Goal: Task Accomplishment & Management: Manage account settings

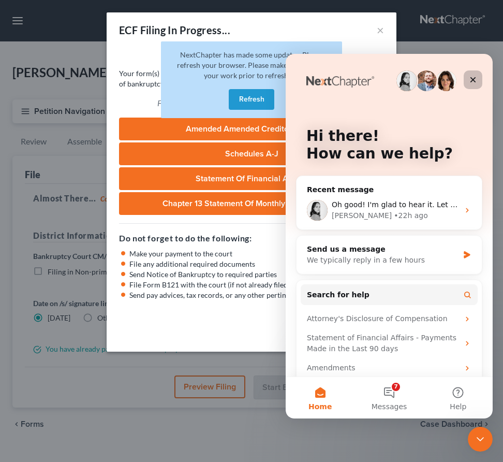
click at [478, 75] on div "Close" at bounding box center [473, 79] width 19 height 19
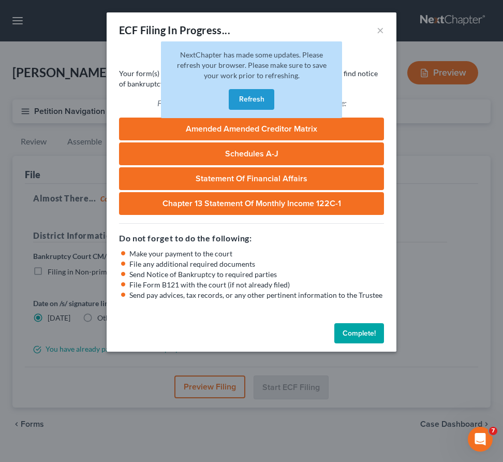
click at [231, 98] on button "Refresh" at bounding box center [252, 99] width 46 height 21
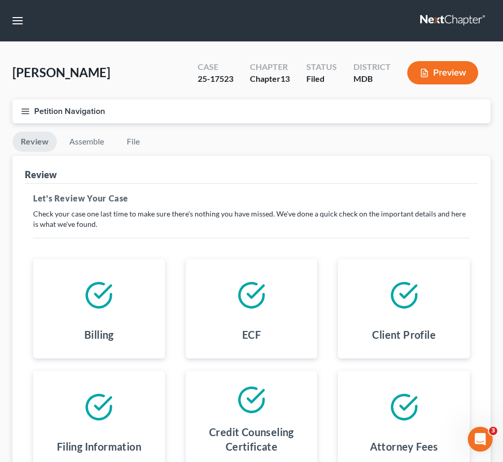
click at [446, 22] on link at bounding box center [453, 20] width 66 height 19
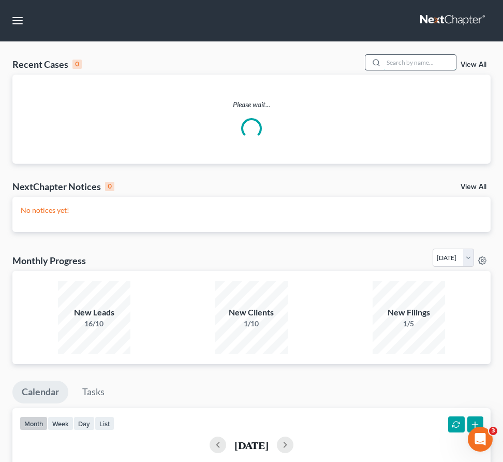
click at [411, 65] on input "search" at bounding box center [420, 62] width 72 height 15
type input "[PERSON_NAME]"
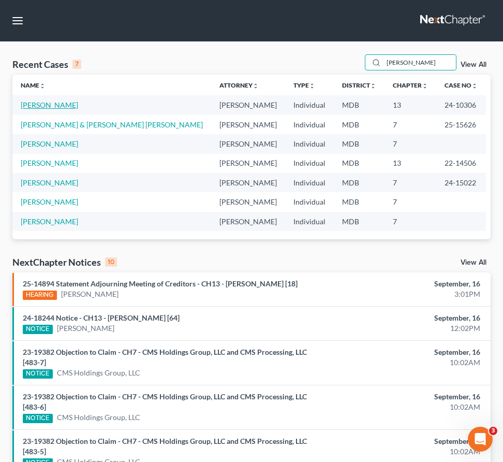
click at [40, 104] on link "[PERSON_NAME]" at bounding box center [49, 104] width 57 height 9
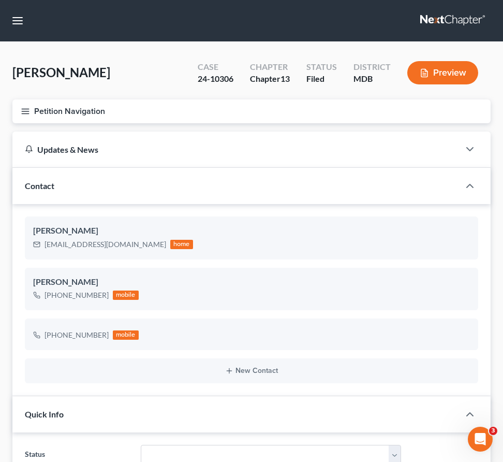
click at [21, 115] on button "Petition Navigation" at bounding box center [251, 111] width 478 height 24
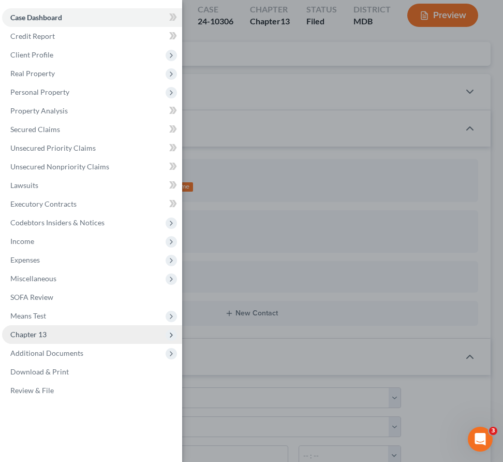
scroll to position [70, 0]
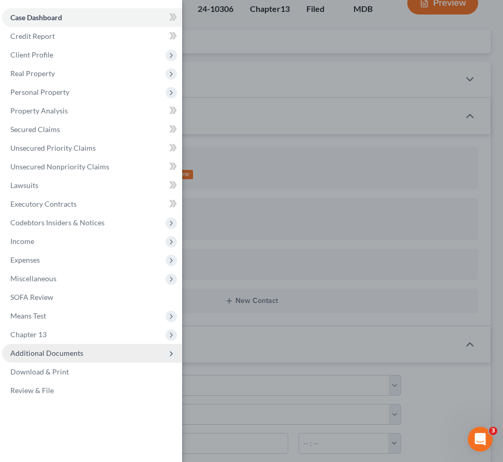
click at [59, 356] on span "Additional Documents" at bounding box center [46, 352] width 73 height 9
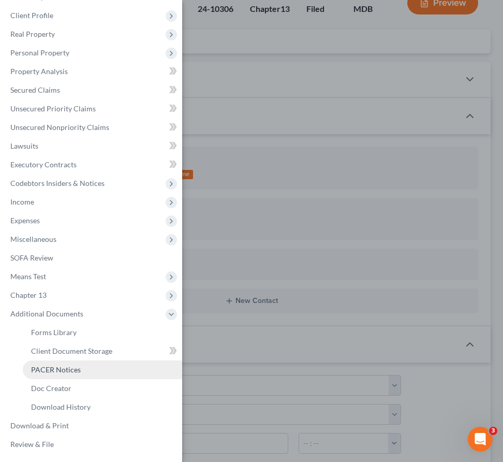
click at [61, 372] on span "PACER Notices" at bounding box center [56, 369] width 50 height 9
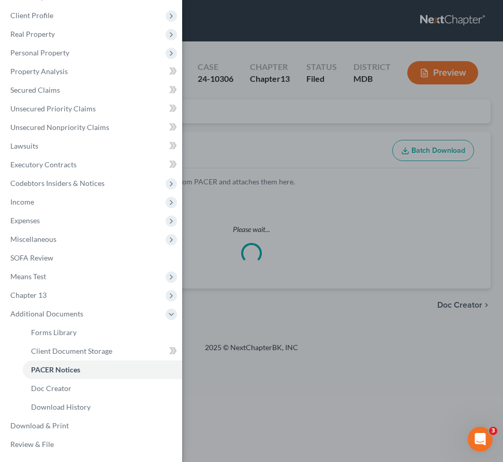
click at [230, 127] on div "Case Dashboard Payments Invoices Payments Payments Credit Report Client Profile" at bounding box center [251, 231] width 503 height 462
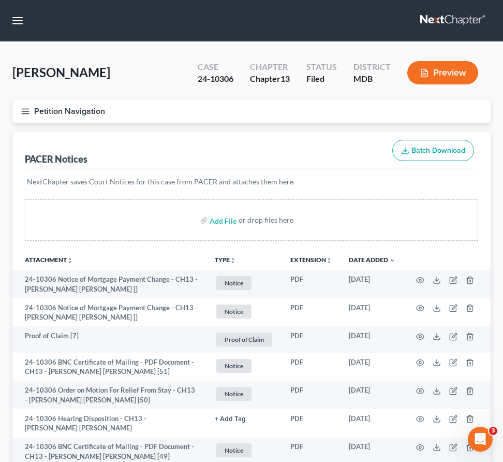
click at [24, 111] on line "button" at bounding box center [25, 111] width 7 height 0
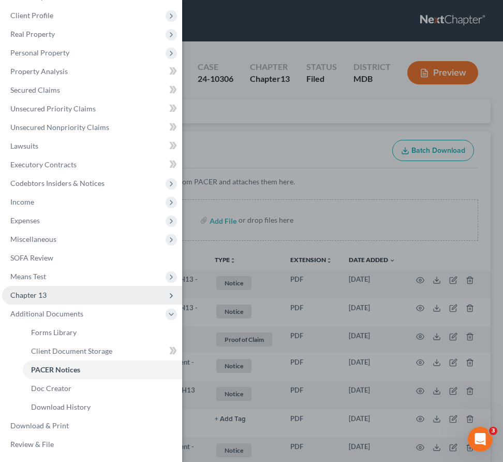
click at [38, 295] on span "Chapter 13" at bounding box center [28, 294] width 36 height 9
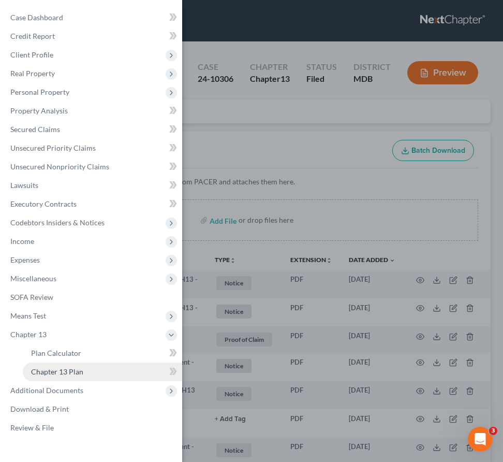
click at [51, 373] on span "Chapter 13 Plan" at bounding box center [57, 371] width 52 height 9
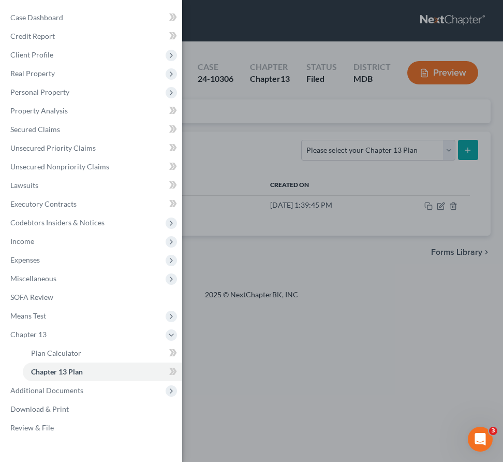
click at [246, 84] on div "Case Dashboard Payments Invoices Payments Payments Credit Report Client Profile" at bounding box center [251, 231] width 503 height 462
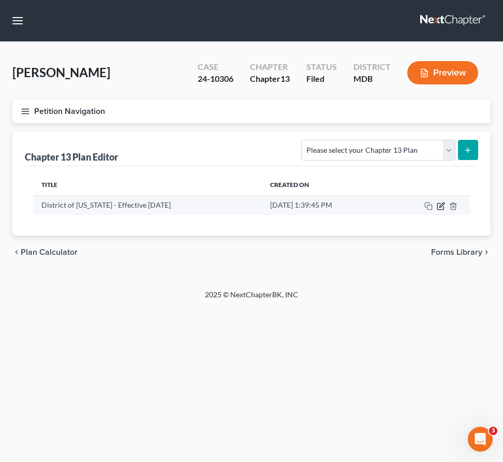
click at [443, 208] on icon "button" at bounding box center [441, 206] width 8 height 8
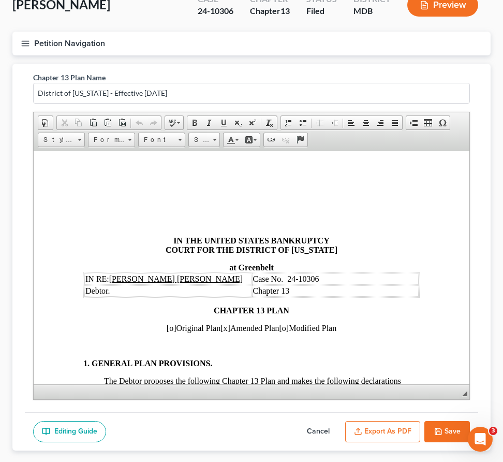
scroll to position [76, 0]
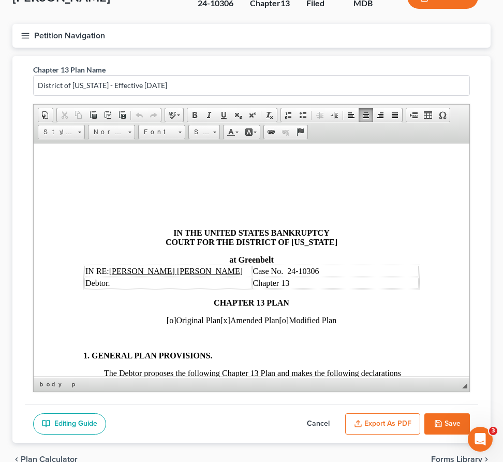
click at [227, 323] on span "[x]" at bounding box center [225, 319] width 10 height 9
click at [289, 323] on span "[o]" at bounding box center [284, 319] width 10 height 9
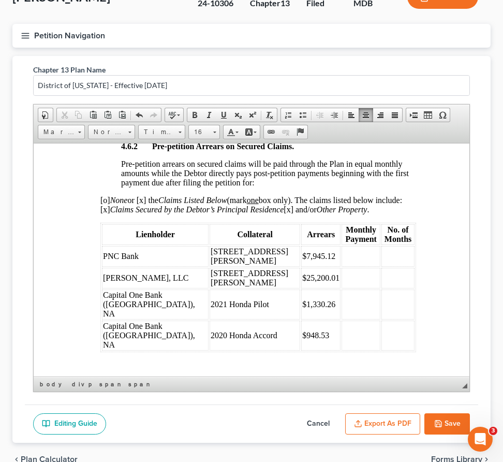
scroll to position [1968, 4]
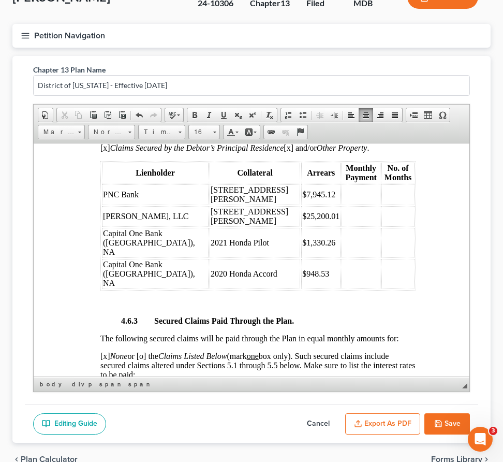
click at [157, 220] on span "Fay Servicing, LLC" at bounding box center [145, 215] width 85 height 9
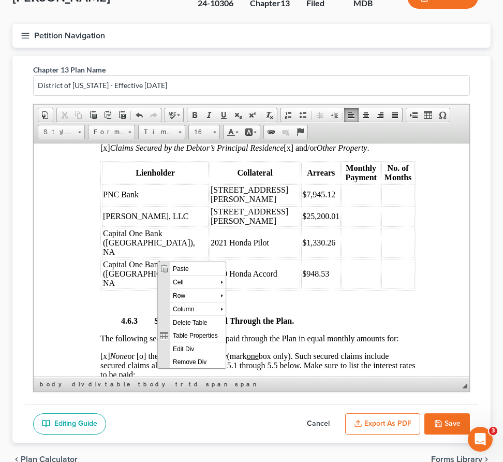
scroll to position [0, 0]
click at [59, 223] on html "IN THE UNITED STATES BANKRUPTCY COURT FOR THE DISTRICT OF MARYLAND at Greenbelt…" at bounding box center [248, 392] width 436 height 4435
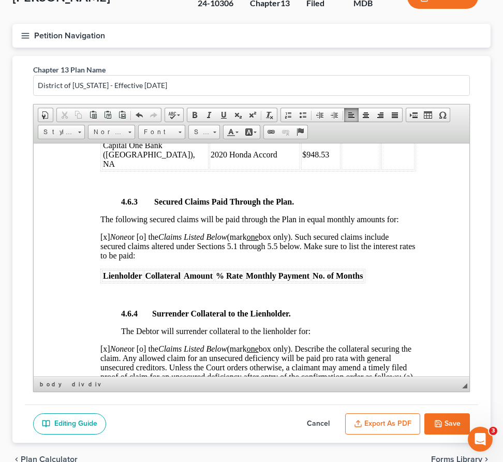
scroll to position [2090, 4]
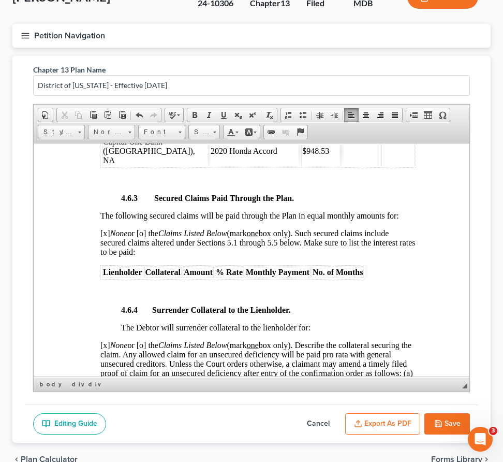
click at [124, 276] on span "Lienholder" at bounding box center [122, 271] width 39 height 9
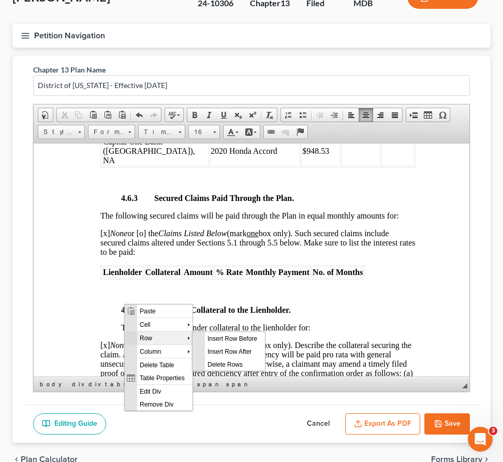
scroll to position [0, 0]
click at [139, 334] on span "Row" at bounding box center [162, 337] width 50 height 13
click at [208, 349] on span "Insert Row After" at bounding box center [235, 350] width 60 height 13
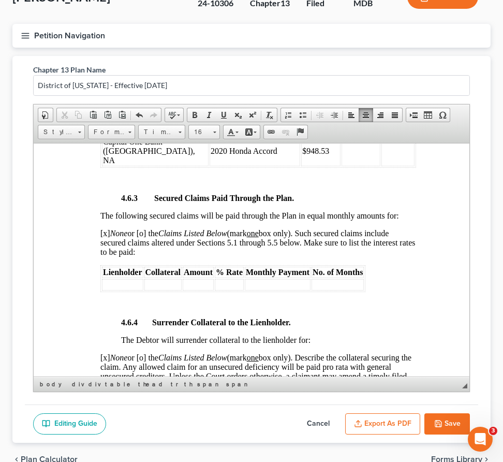
click at [129, 290] on th at bounding box center [122, 283] width 41 height 11
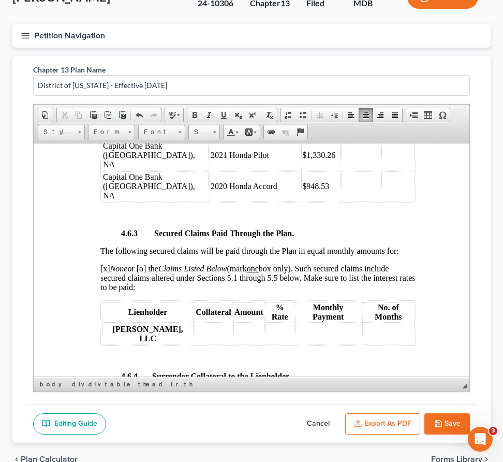
scroll to position [2061, 4]
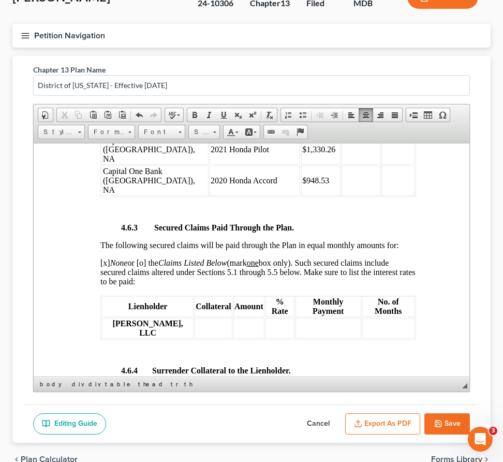
click at [195, 338] on th at bounding box center [213, 327] width 37 height 21
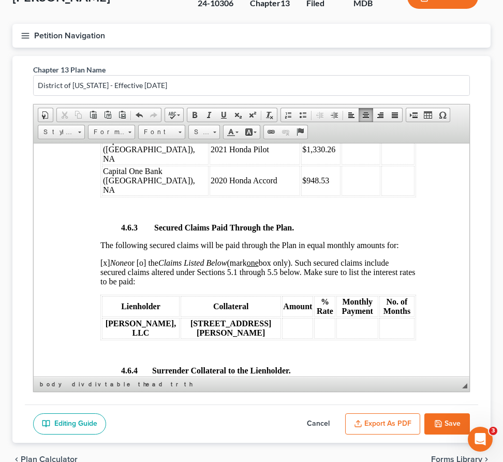
click at [282, 338] on th at bounding box center [297, 327] width 31 height 21
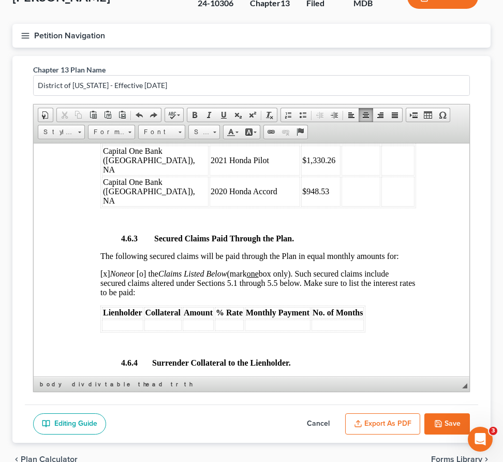
scroll to position [2043, 4]
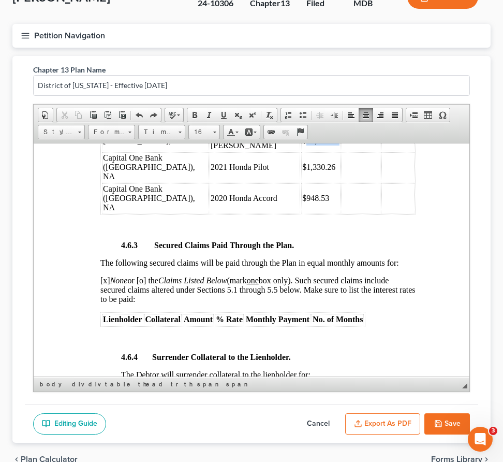
drag, startPoint x: 300, startPoint y: 187, endPoint x: 268, endPoint y: 189, distance: 31.6
click at [302, 144] on span "$25,200.01" at bounding box center [320, 140] width 37 height 9
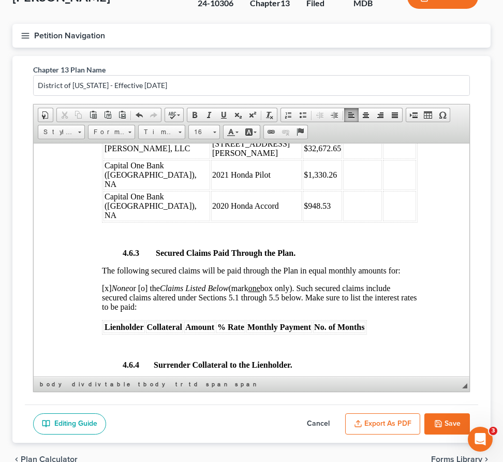
scroll to position [2046, 2]
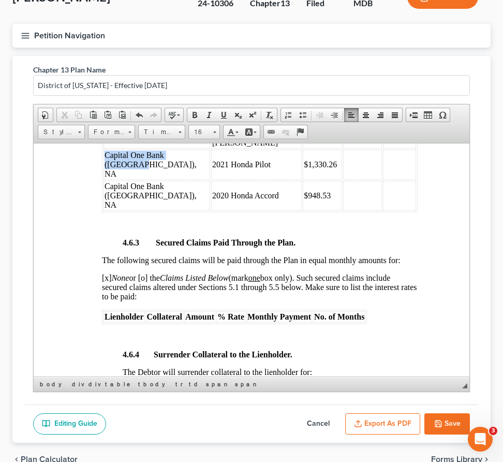
drag, startPoint x: 106, startPoint y: 202, endPoint x: 135, endPoint y: 207, distance: 28.8
click at [135, 179] on td "Capital One Bank (USA), NA" at bounding box center [157, 164] width 107 height 30
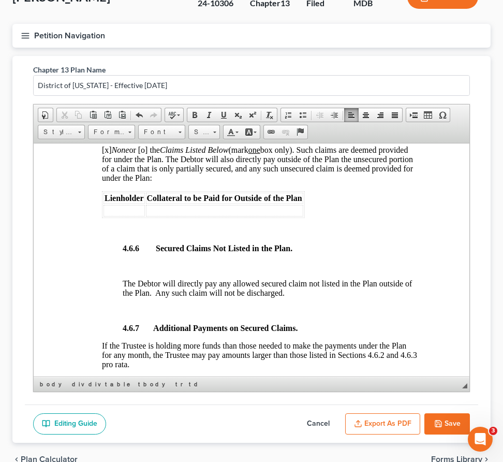
scroll to position [2455, 2]
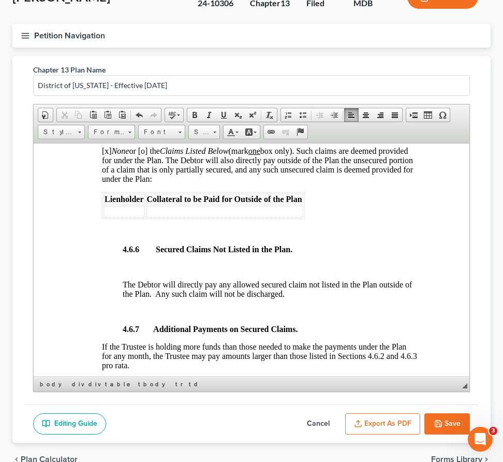
click at [163, 217] on td at bounding box center [224, 210] width 157 height 11
click at [126, 217] on td at bounding box center [124, 210] width 41 height 11
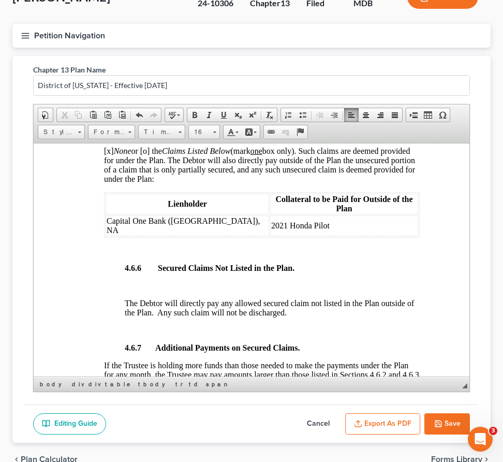
click at [158, 234] on span "Capital One Bank (USA), NA" at bounding box center [183, 225] width 153 height 18
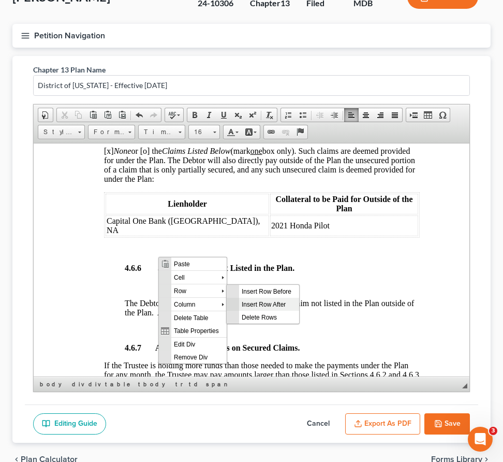
click at [254, 301] on span "Insert Row After" at bounding box center [269, 303] width 60 height 13
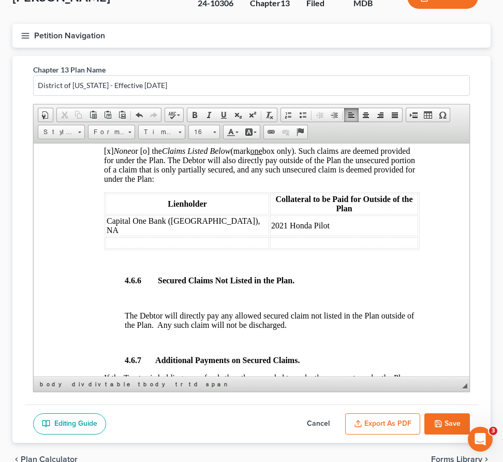
click at [136, 248] on td at bounding box center [188, 242] width 164 height 11
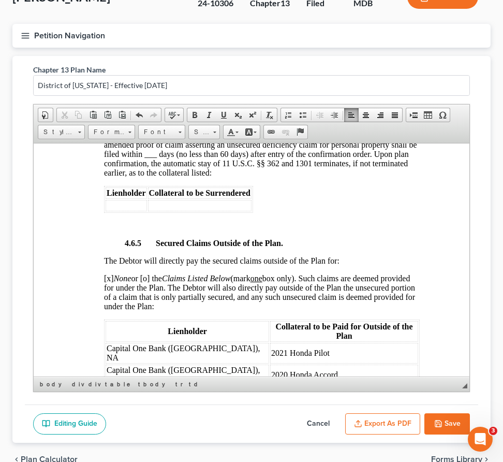
scroll to position [2344, 0]
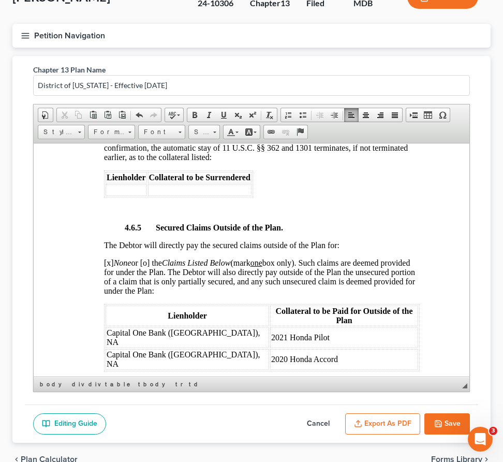
click at [109, 295] on span "[x] None or [o] the Claims Listed Below (mark one box only). Such claims are de…" at bounding box center [259, 276] width 311 height 37
click at [151, 295] on span "[o ] None or [o] the Claims Listed Below (mark one box only). Such claims are d…" at bounding box center [259, 276] width 311 height 37
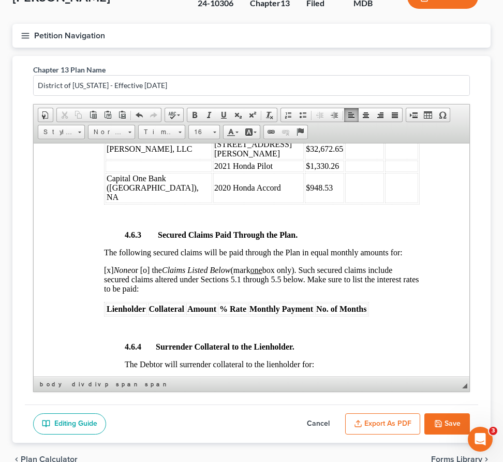
scroll to position [2036, 0]
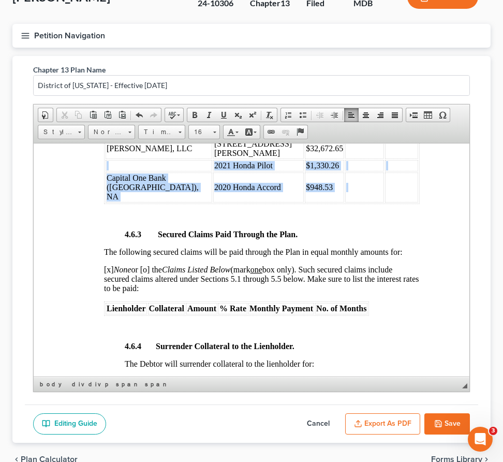
drag, startPoint x: 109, startPoint y: 213, endPoint x: 361, endPoint y: 218, distance: 252.6
click at [361, 202] on tbody "PNC Bank 128 Bachtell Circle $7,945.12 Fay Servicing, LLC 128 Bachtell Circle $…" at bounding box center [262, 159] width 313 height 86
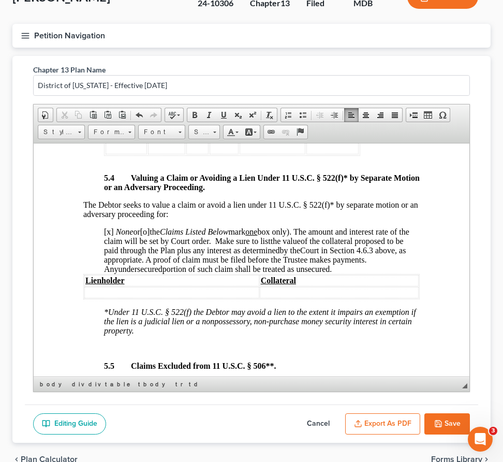
scroll to position [3562, 0]
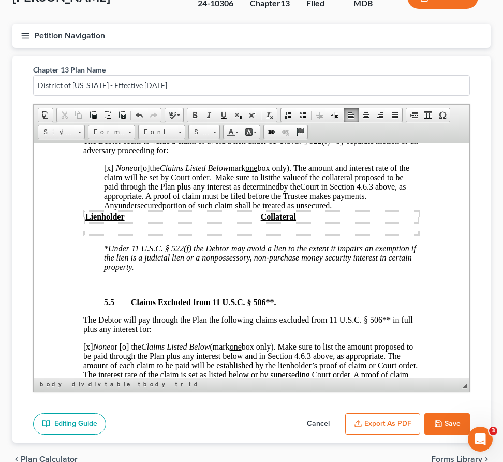
click at [436, 420] on polyline "button" at bounding box center [437, 421] width 3 height 2
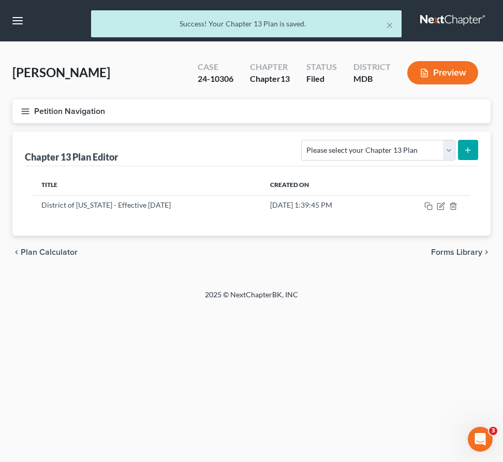
scroll to position [0, 0]
click at [24, 111] on line "button" at bounding box center [25, 111] width 7 height 0
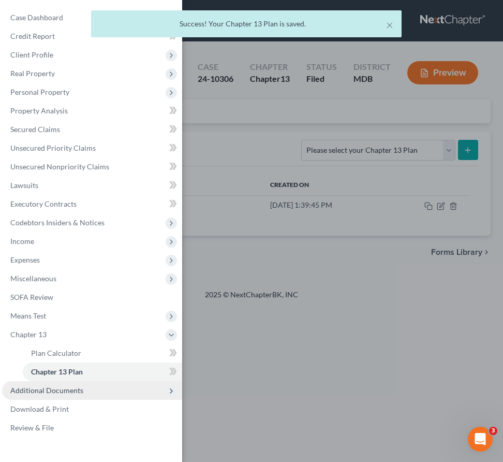
click at [65, 391] on span "Additional Documents" at bounding box center [46, 390] width 73 height 9
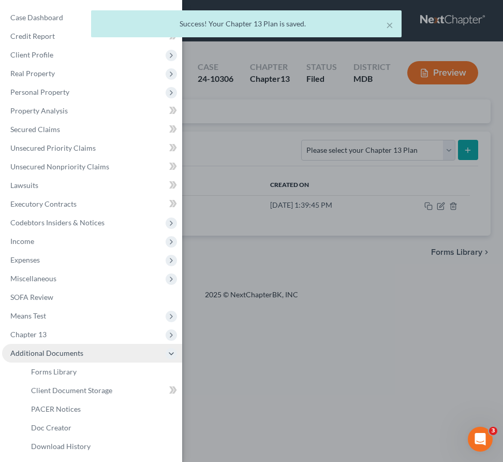
scroll to position [37, 0]
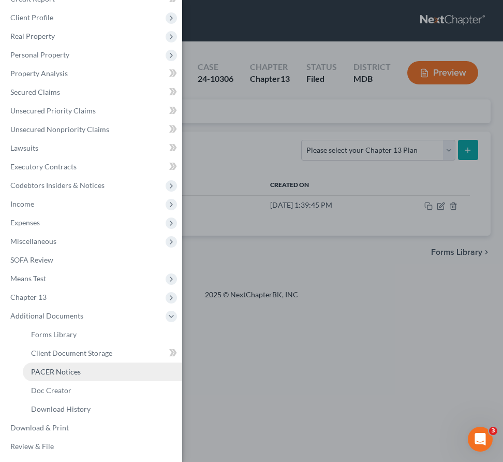
click at [56, 366] on link "PACER Notices" at bounding box center [102, 371] width 159 height 19
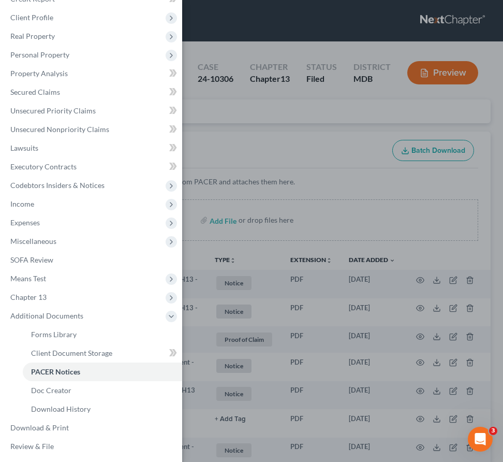
click at [236, 144] on div "Case Dashboard Payments Invoices Payments Payments Credit Report Client Profile" at bounding box center [251, 231] width 503 height 462
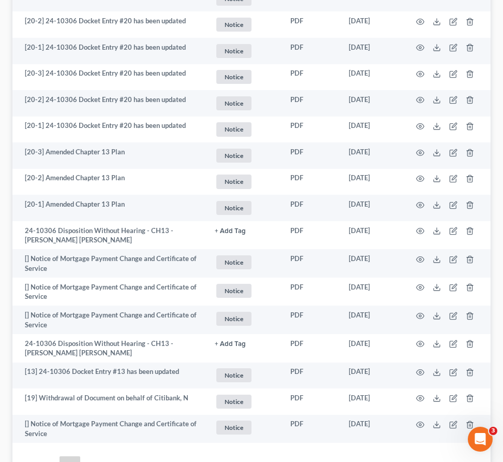
scroll to position [1987, 0]
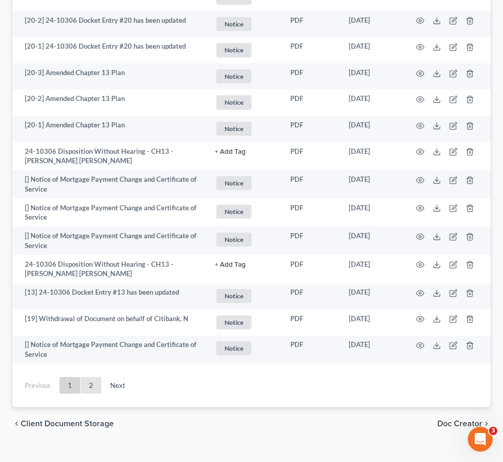
click at [91, 377] on link "2" at bounding box center [91, 385] width 21 height 17
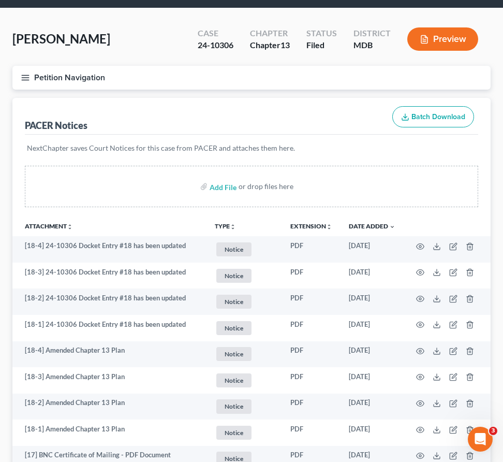
scroll to position [6, 0]
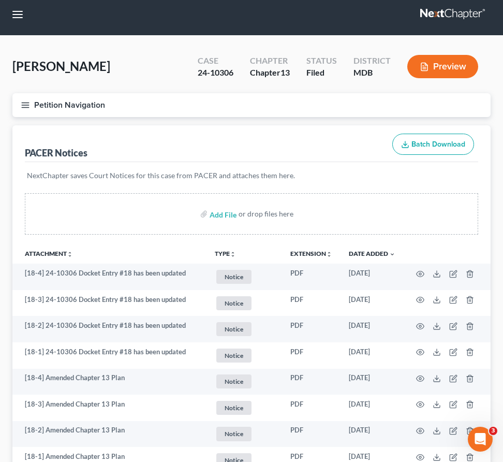
click at [19, 106] on button "Petition Navigation" at bounding box center [251, 105] width 478 height 24
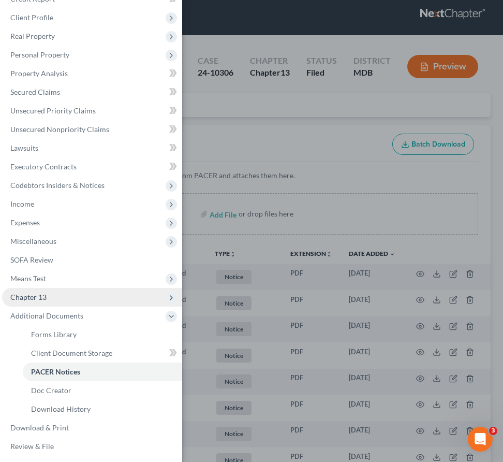
click at [35, 302] on span "Chapter 13" at bounding box center [92, 297] width 180 height 19
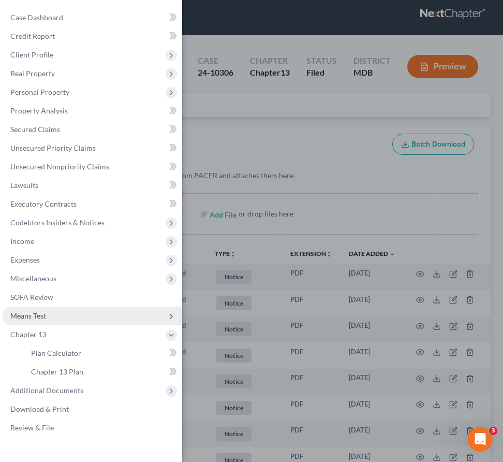
scroll to position [0, 0]
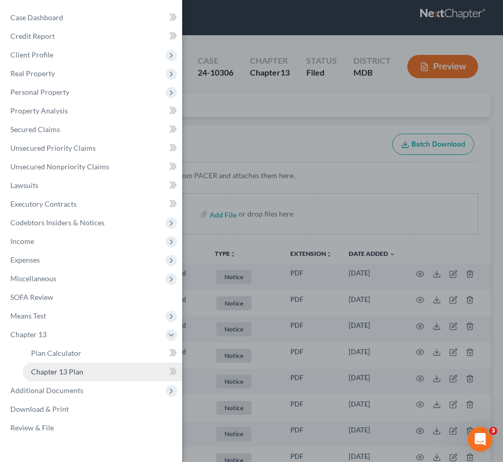
click at [48, 372] on span "Chapter 13 Plan" at bounding box center [57, 371] width 52 height 9
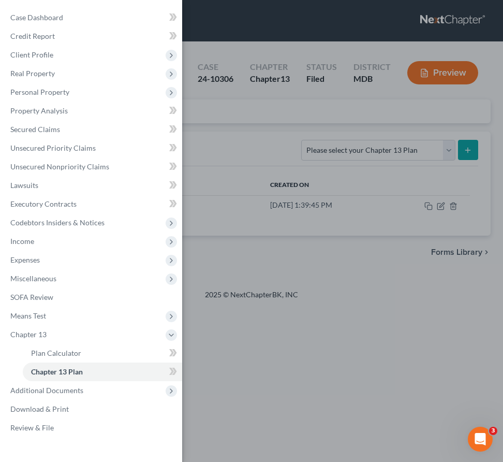
click at [230, 134] on div "Case Dashboard Payments Invoices Payments Payments Credit Report Client Profile" at bounding box center [251, 231] width 503 height 462
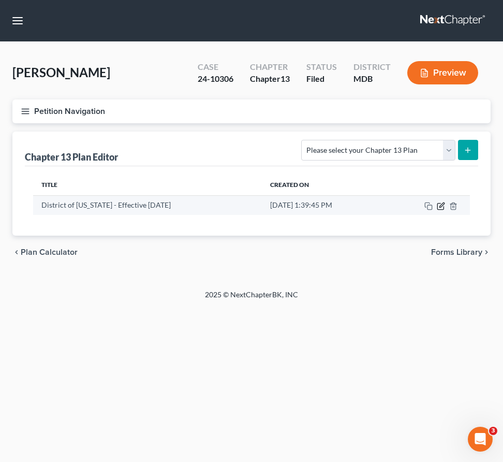
click at [440, 206] on icon "button" at bounding box center [441, 206] width 8 height 8
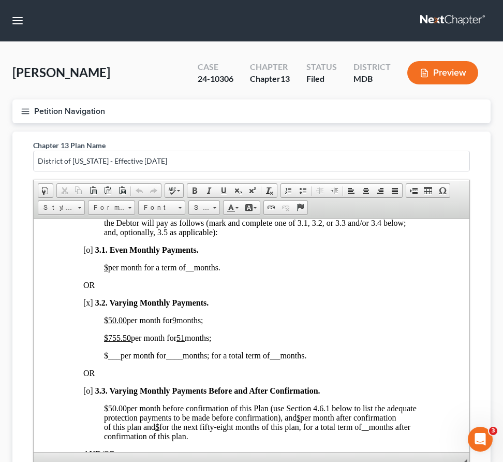
scroll to position [770, 0]
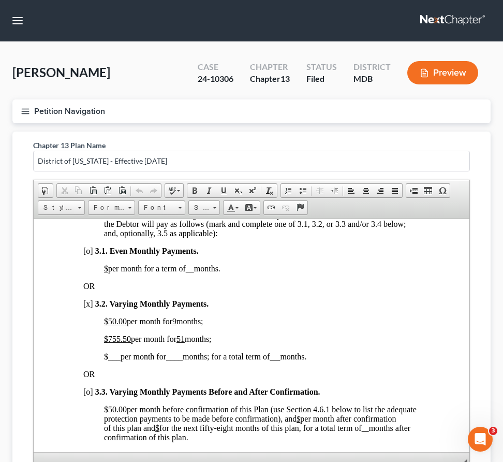
click at [185, 343] on u "51" at bounding box center [180, 338] width 8 height 9
click at [288, 360] on span "$ ___ per month for ____ months; for a total term of months." at bounding box center [205, 355] width 203 height 9
click at [120, 360] on span "___" at bounding box center [114, 355] width 12 height 9
click at [207, 360] on span "$926.53.00 per month for ____ months; for a total term of 60 months." at bounding box center [215, 355] width 222 height 9
drag, startPoint x: 199, startPoint y: 382, endPoint x: 193, endPoint y: 381, distance: 6.2
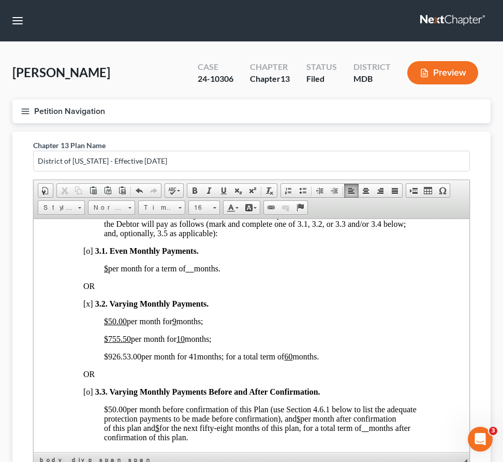
click at [193, 360] on span "$926.53.00 per month for 41 months; for a total term of 60 months." at bounding box center [211, 355] width 215 height 9
click at [120, 360] on span "$926.53.00 per month for 41 months; for a total term of 60 months." at bounding box center [210, 355] width 213 height 9
click at [133, 360] on span "$927 .53.00 per month for 41 months; for a total term of 60 months." at bounding box center [210, 355] width 213 height 9
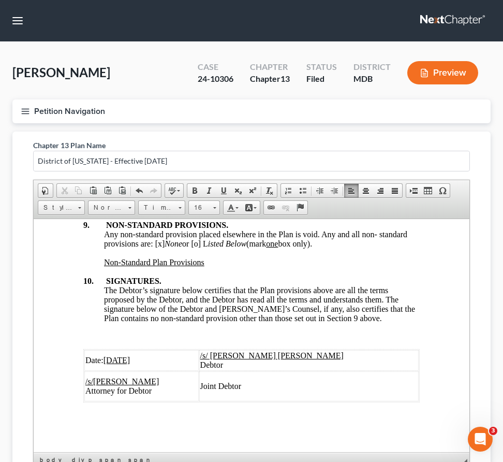
scroll to position [7, 0]
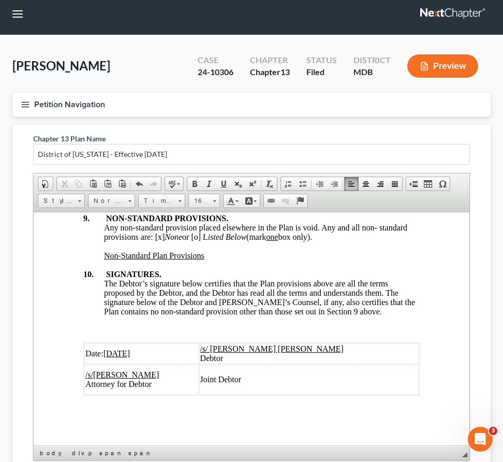
click at [115, 352] on u "9/3/2024" at bounding box center [117, 352] width 27 height 9
click at [130, 350] on u "9/16/2024" at bounding box center [117, 352] width 27 height 9
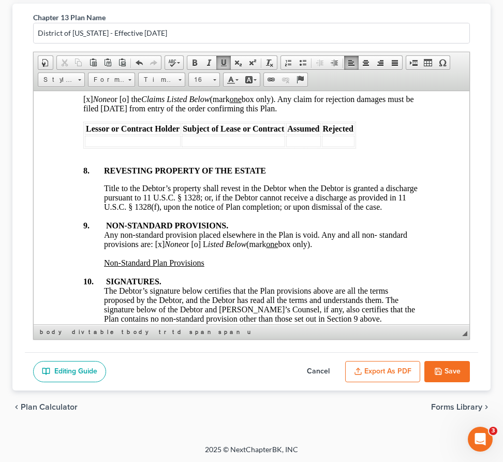
scroll to position [4228, 0]
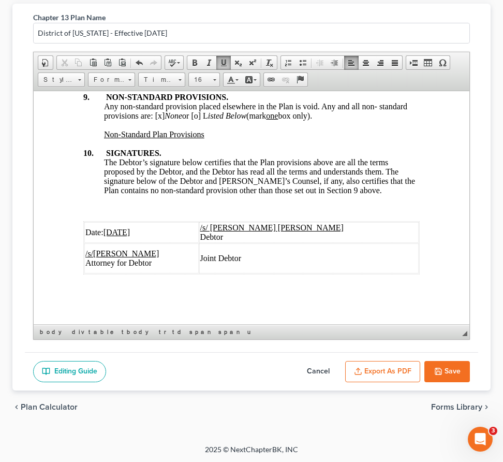
click at [394, 374] on button "Export as PDF" at bounding box center [382, 372] width 75 height 22
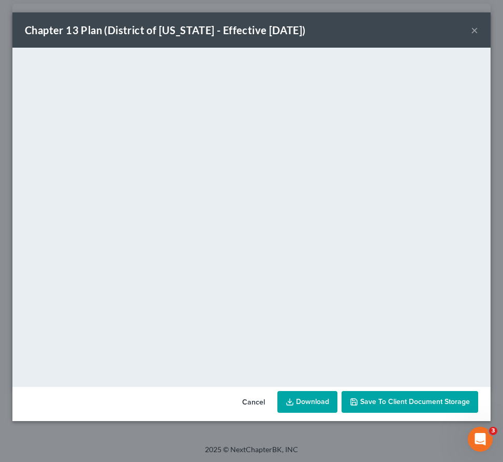
click at [474, 26] on button "×" at bounding box center [474, 30] width 7 height 12
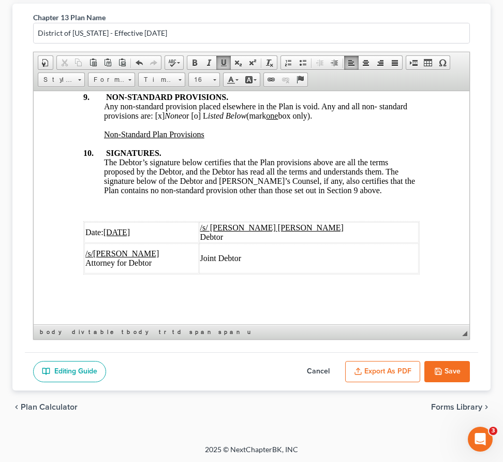
click at [450, 369] on button "Save" at bounding box center [447, 372] width 46 height 22
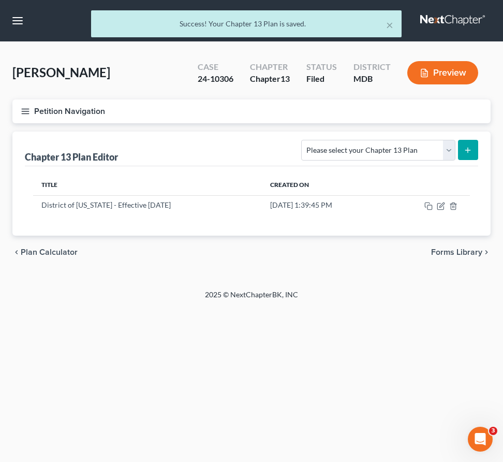
click at [22, 109] on line "button" at bounding box center [25, 109] width 7 height 0
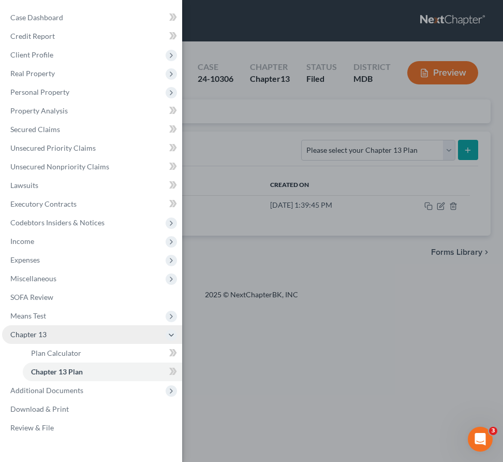
click at [39, 335] on span "Chapter 13" at bounding box center [28, 334] width 36 height 9
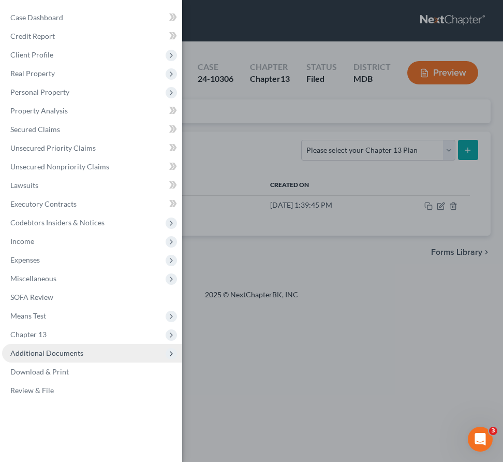
click at [70, 349] on span "Additional Documents" at bounding box center [46, 352] width 73 height 9
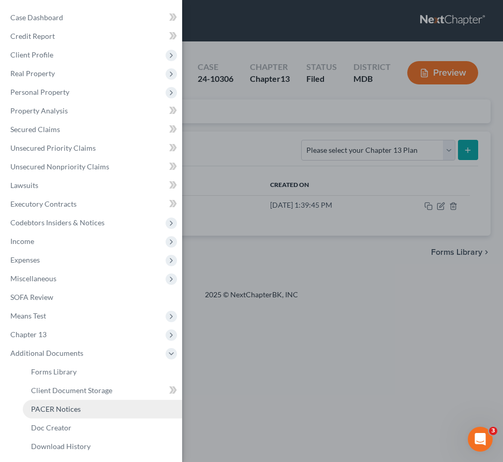
click at [62, 403] on link "PACER Notices" at bounding box center [102, 409] width 159 height 19
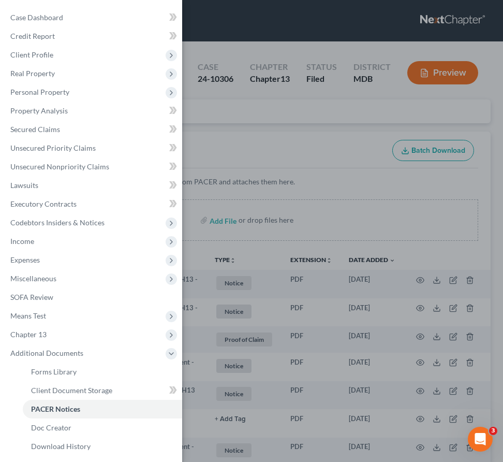
click at [227, 130] on div "Case Dashboard Payments Invoices Payments Payments Credit Report Client Profile" at bounding box center [251, 231] width 503 height 462
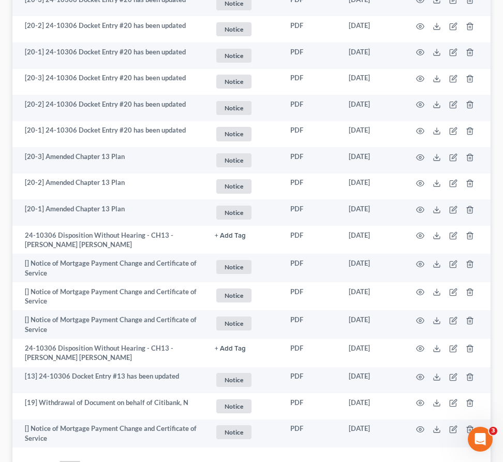
scroll to position [1987, 0]
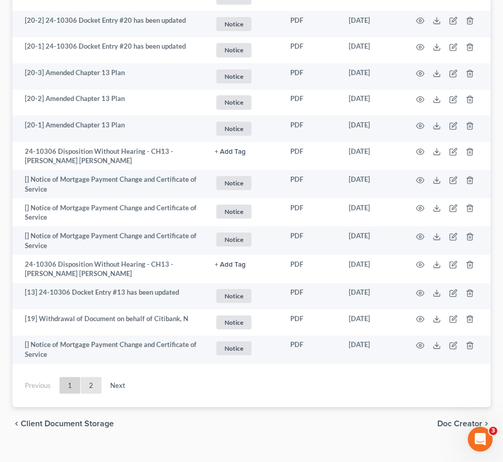
click at [87, 377] on link "2" at bounding box center [91, 385] width 21 height 17
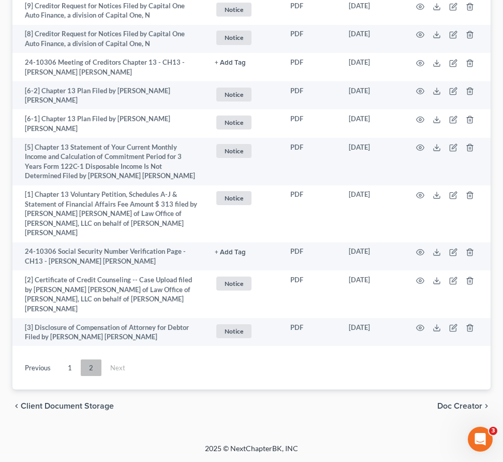
scroll to position [1701, 0]
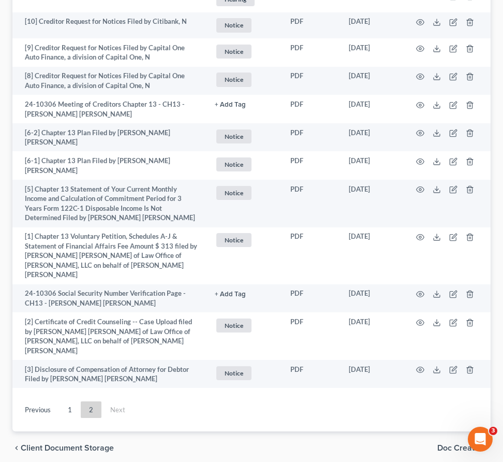
click at [473, 444] on span "Doc Creator" at bounding box center [459, 448] width 45 height 8
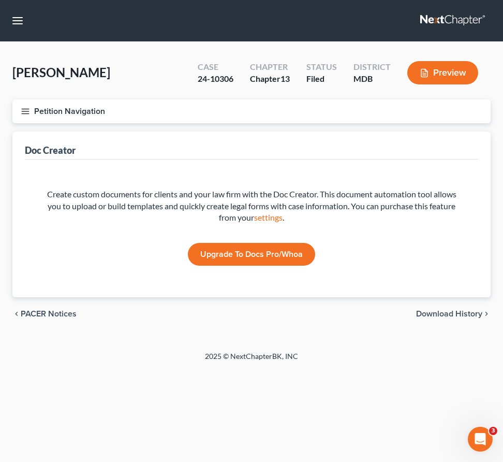
click at [38, 311] on span "PACER Notices" at bounding box center [49, 314] width 56 height 8
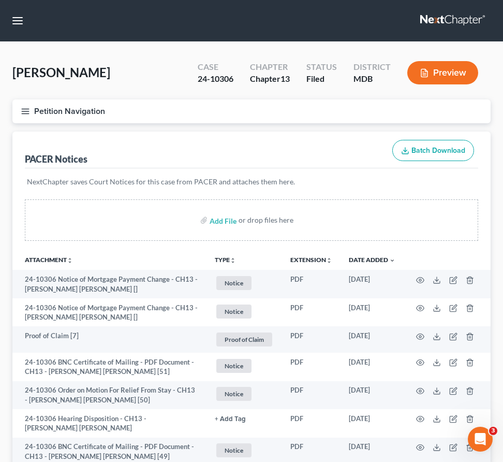
click at [24, 114] on icon "button" at bounding box center [25, 111] width 9 height 9
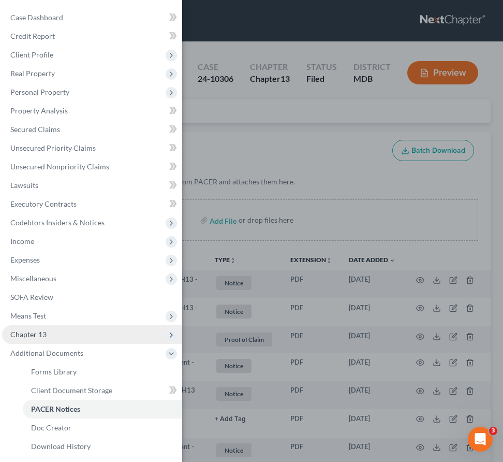
click at [66, 337] on span "Chapter 13" at bounding box center [92, 334] width 180 height 19
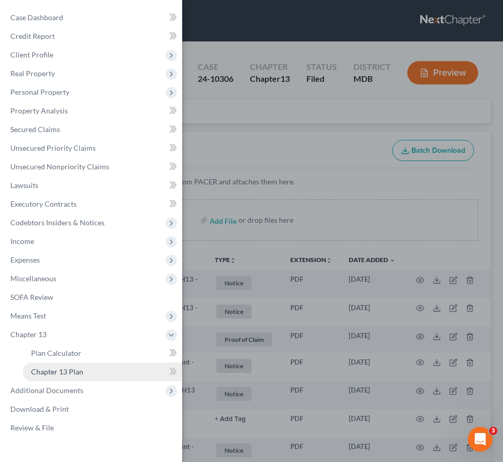
click at [66, 371] on span "Chapter 13 Plan" at bounding box center [57, 371] width 52 height 9
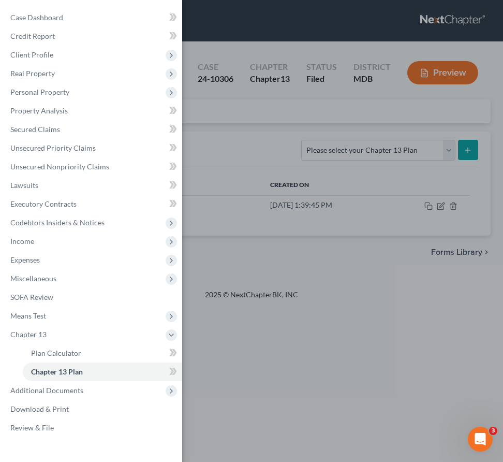
click at [231, 134] on div "Case Dashboard Payments Invoices Payments Payments Credit Report Client Profile" at bounding box center [251, 231] width 503 height 462
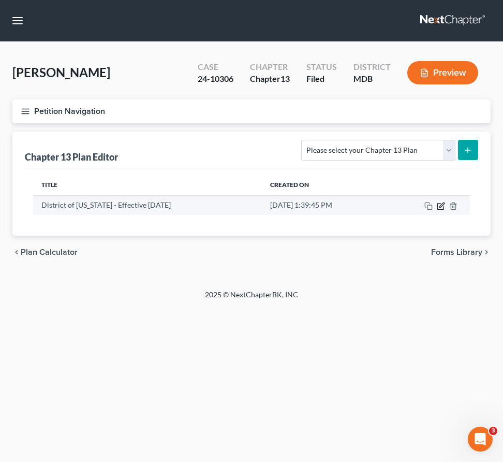
click at [442, 209] on icon "button" at bounding box center [440, 206] width 6 height 6
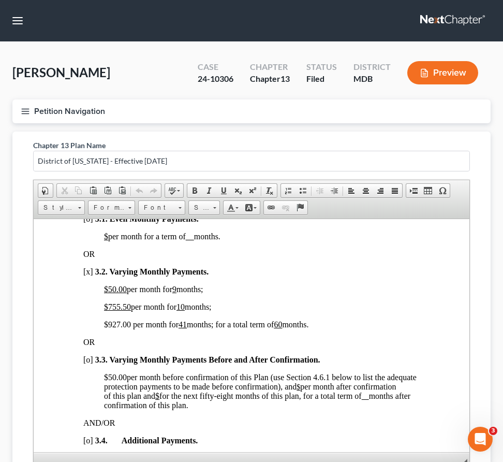
scroll to position [776, 0]
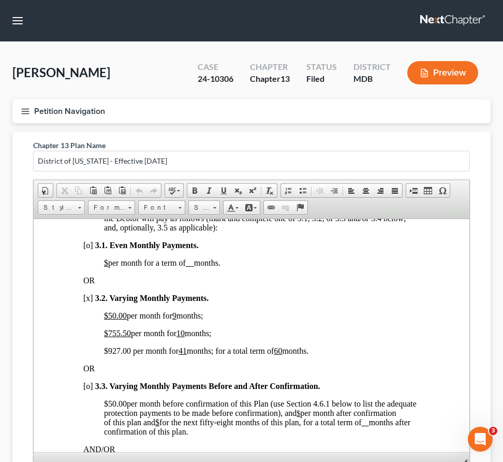
click at [185, 337] on u "10" at bounding box center [180, 332] width 8 height 9
click at [187, 355] on u "41" at bounding box center [183, 350] width 8 height 9
click at [183, 337] on u "11" at bounding box center [180, 332] width 8 height 9
drag, startPoint x: 131, startPoint y: 375, endPoint x: 100, endPoint y: 374, distance: 30.5
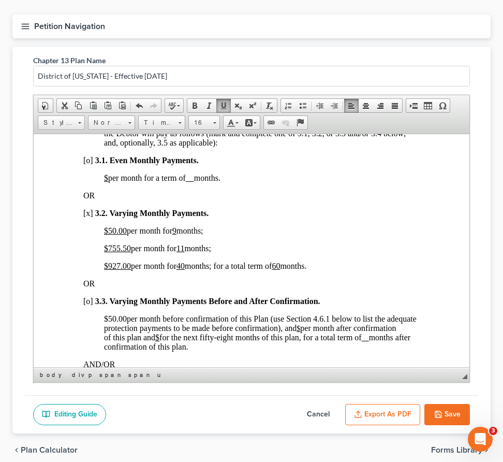
scroll to position [128, 0]
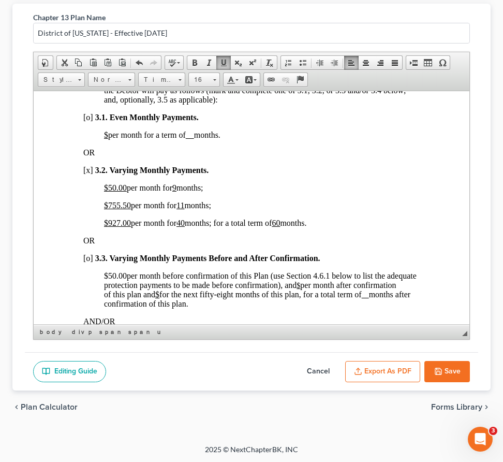
click at [381, 372] on button "Export as PDF" at bounding box center [382, 372] width 75 height 22
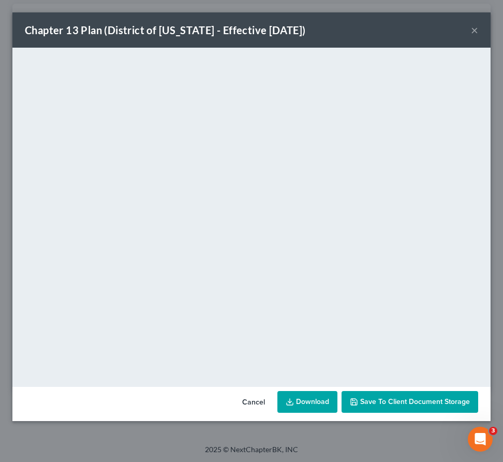
click at [475, 33] on button "×" at bounding box center [474, 30] width 7 height 12
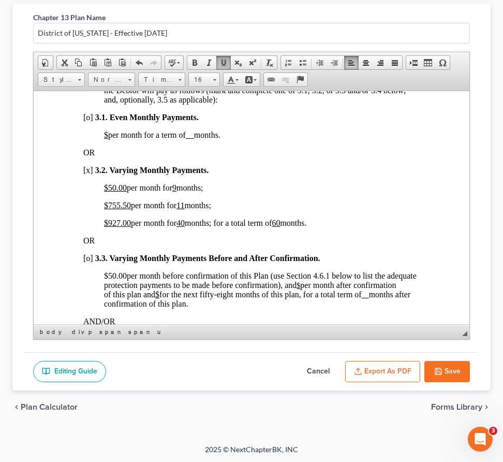
click at [449, 369] on button "Save" at bounding box center [447, 372] width 46 height 22
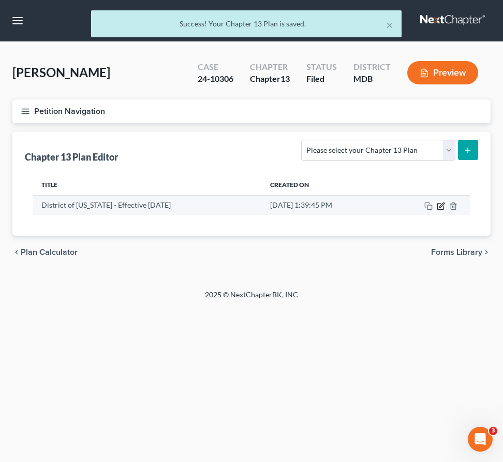
click at [441, 208] on icon "button" at bounding box center [441, 206] width 8 height 8
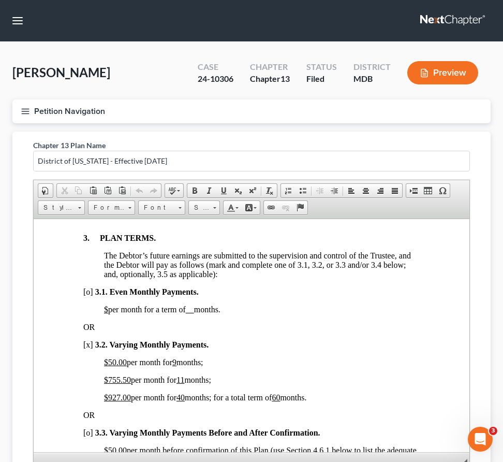
scroll to position [784, 0]
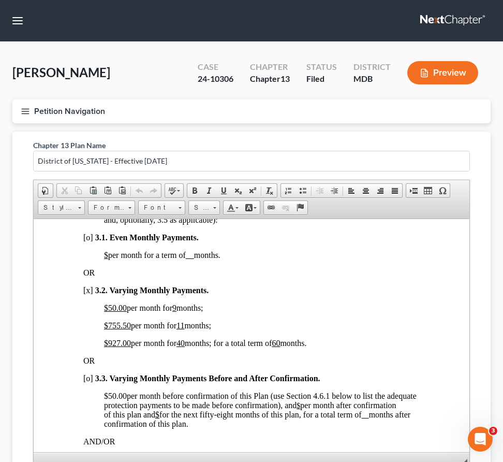
click at [120, 347] on u "$927.00" at bounding box center [117, 342] width 27 height 9
click at [127, 347] on u "$930 .00" at bounding box center [117, 342] width 27 height 9
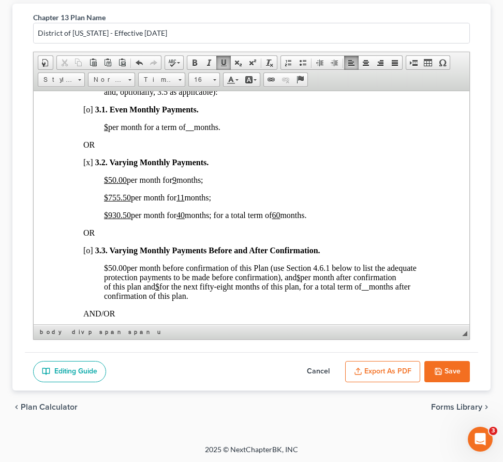
click at [384, 372] on button "Export as PDF" at bounding box center [382, 372] width 75 height 22
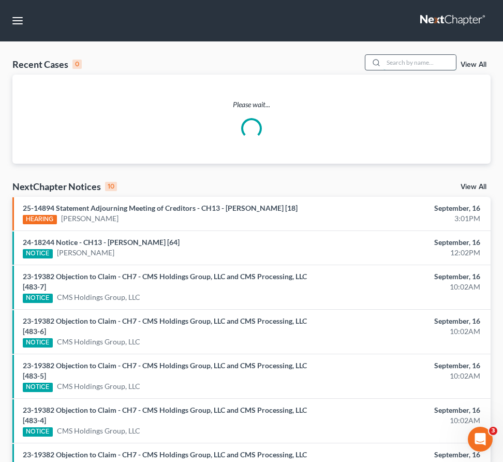
click at [401, 64] on input "search" at bounding box center [420, 62] width 72 height 15
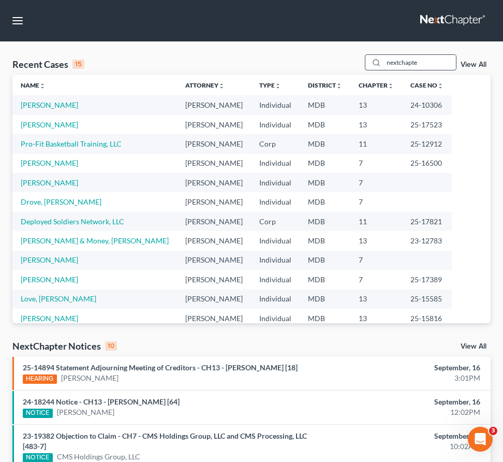
type input "nextchapter"
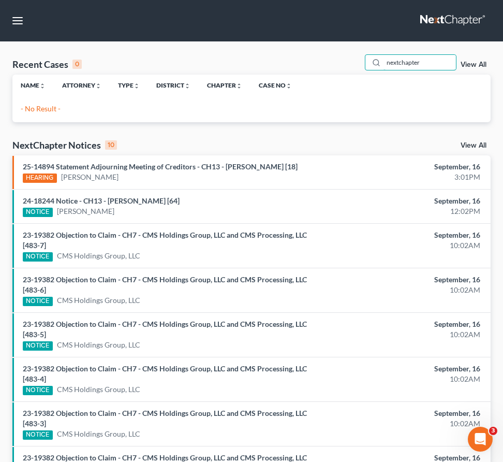
drag, startPoint x: 433, startPoint y: 65, endPoint x: 110, endPoint y: 35, distance: 324.3
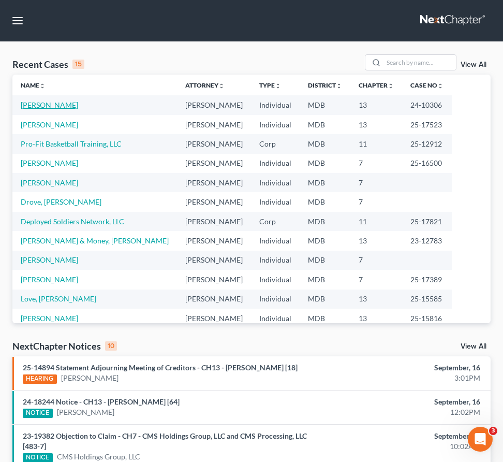
click at [30, 109] on link "Ward, Steve" at bounding box center [49, 104] width 57 height 9
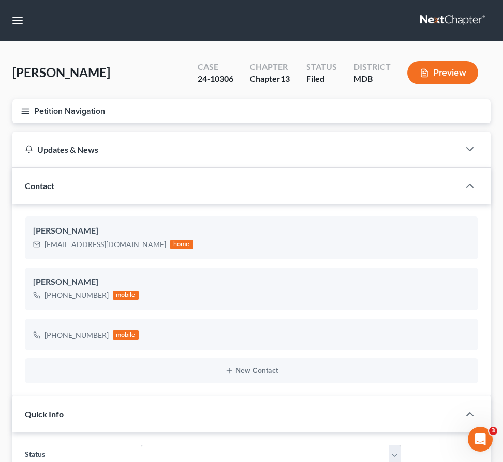
click at [23, 109] on icon "button" at bounding box center [25, 111] width 9 height 9
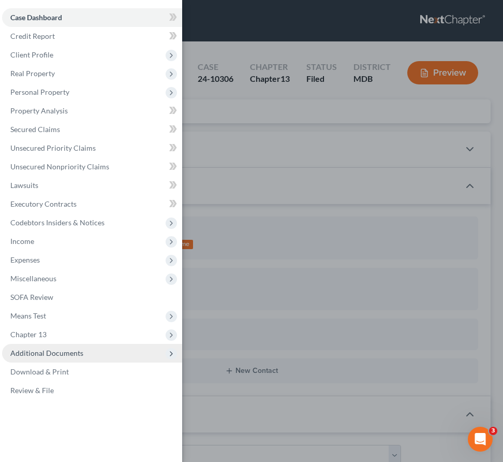
click at [35, 350] on span "Additional Documents" at bounding box center [46, 352] width 73 height 9
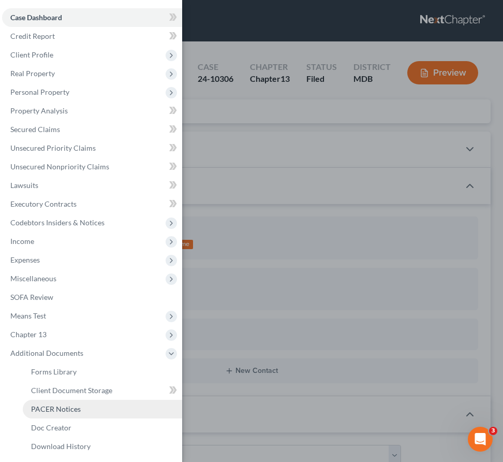
click at [39, 404] on span "PACER Notices" at bounding box center [56, 408] width 50 height 9
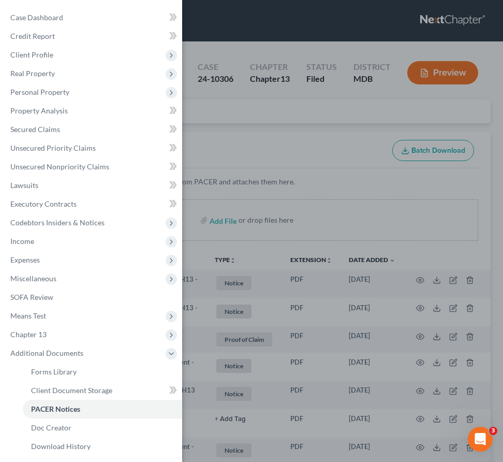
click at [212, 146] on div "Case Dashboard Payments Invoices Payments Payments Credit Report Client Profile" at bounding box center [251, 231] width 503 height 462
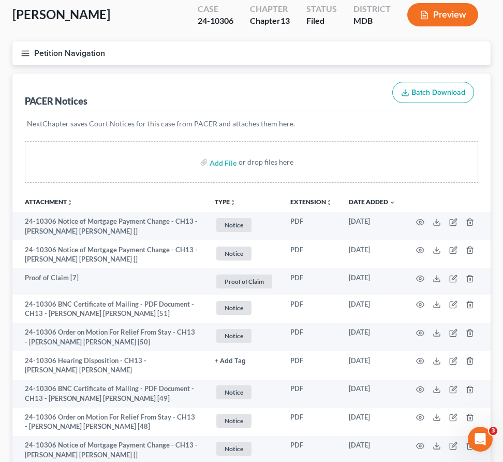
scroll to position [66, 0]
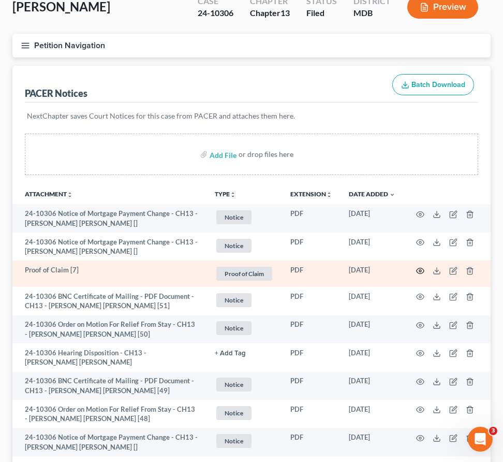
click at [419, 268] on icon "button" at bounding box center [420, 271] width 8 height 8
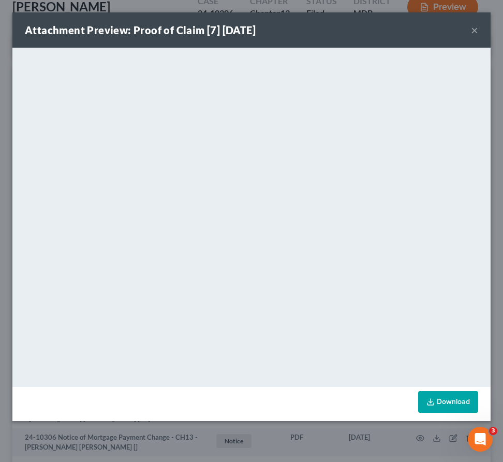
click at [475, 27] on button "×" at bounding box center [474, 30] width 7 height 12
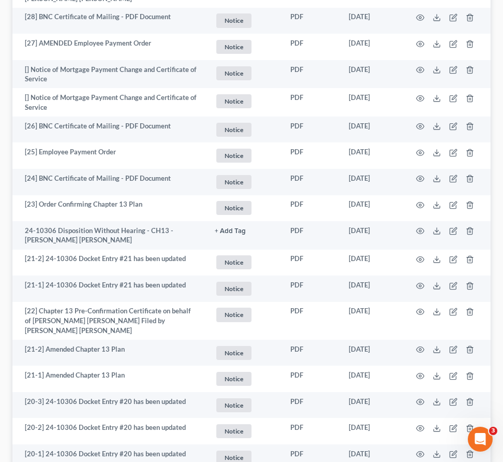
scroll to position [1226, 0]
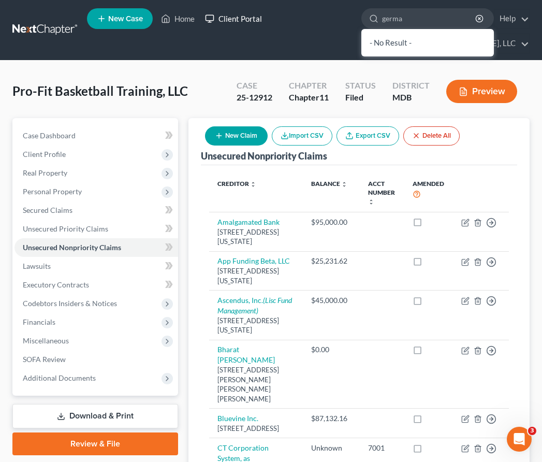
type input "germa"
click at [234, 15] on link "Client Portal" at bounding box center [233, 18] width 67 height 19
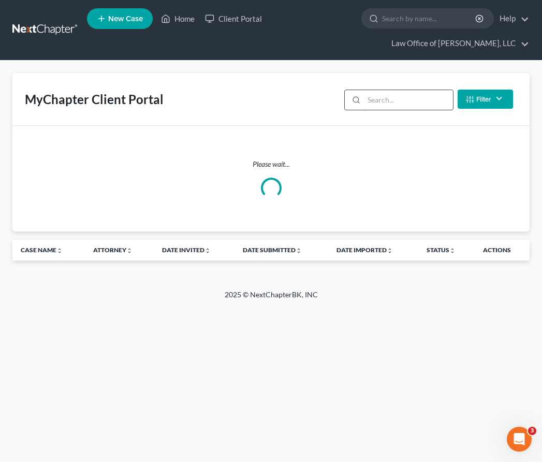
click at [404, 97] on input "search" at bounding box center [408, 100] width 89 height 20
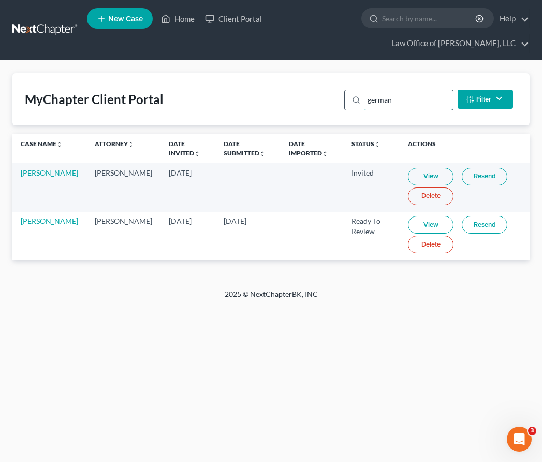
type input "german"
click at [408, 221] on link "View" at bounding box center [431, 225] width 46 height 18
click at [420, 16] on input "search" at bounding box center [429, 18] width 95 height 19
type input "german"
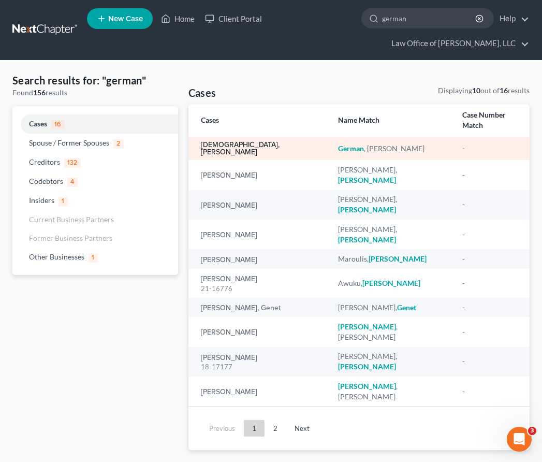
click at [212, 141] on link "German, Nicholas" at bounding box center [261, 148] width 121 height 14
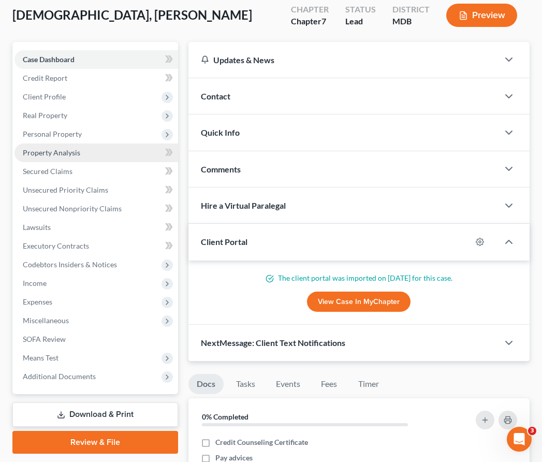
scroll to position [146, 0]
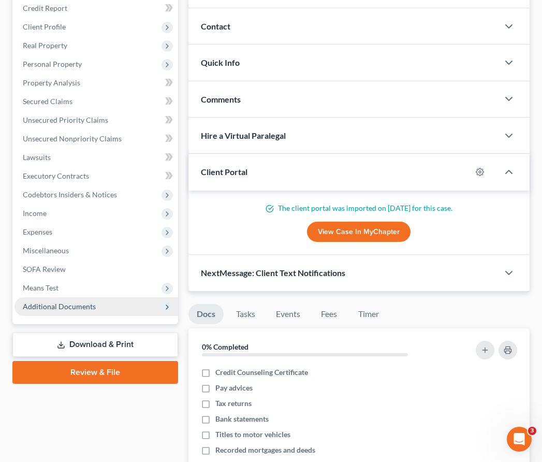
click at [65, 303] on span "Additional Documents" at bounding box center [59, 306] width 73 height 9
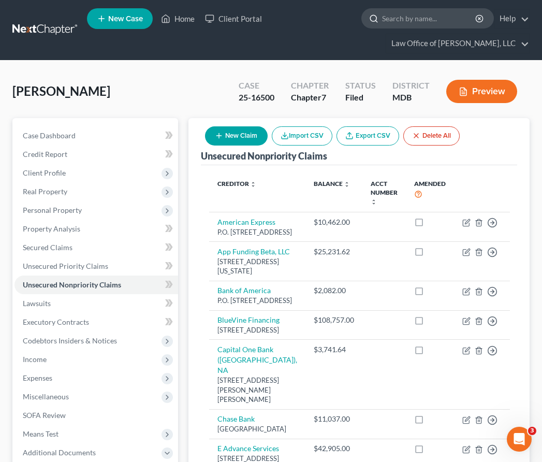
click at [408, 19] on input "search" at bounding box center [429, 18] width 95 height 19
type input "[PERSON_NAME]"
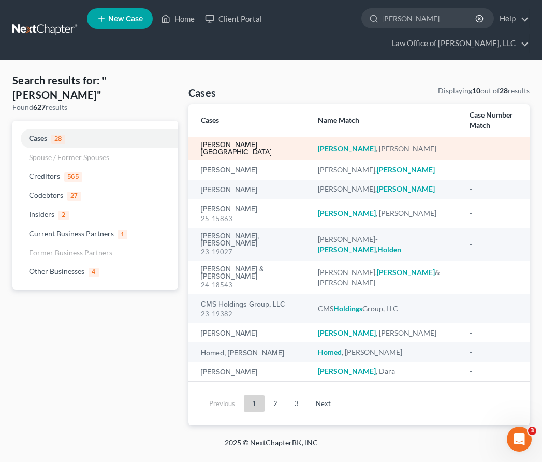
click at [223, 141] on link "[PERSON_NAME][GEOGRAPHIC_DATA]" at bounding box center [251, 148] width 101 height 14
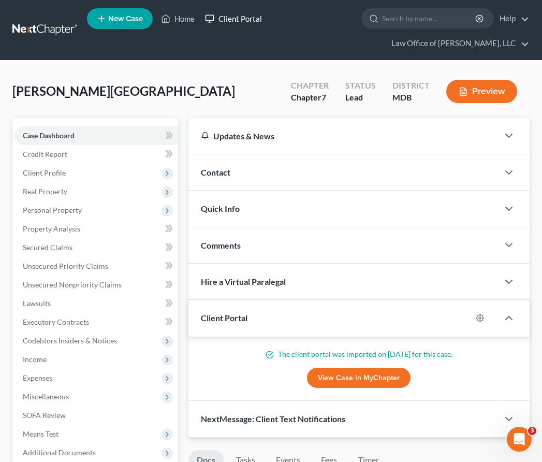
click at [229, 23] on link "Client Portal" at bounding box center [233, 18] width 67 height 19
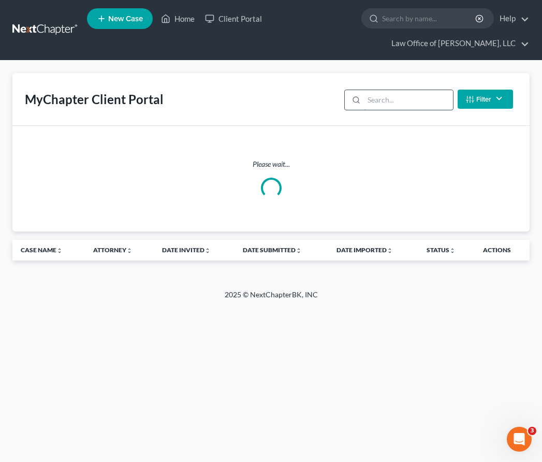
click at [408, 102] on input "search" at bounding box center [408, 100] width 89 height 20
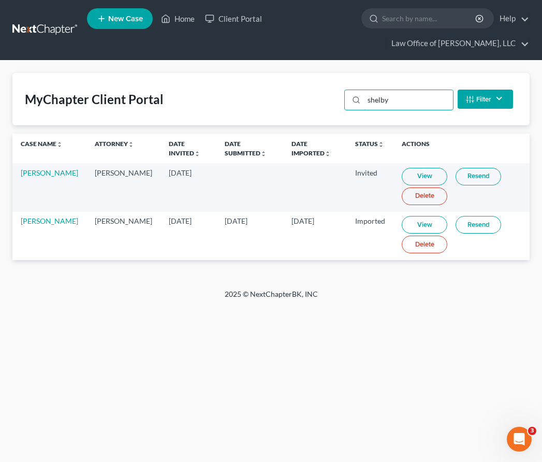
type input "shelby"
click at [404, 224] on link "View" at bounding box center [425, 225] width 46 height 18
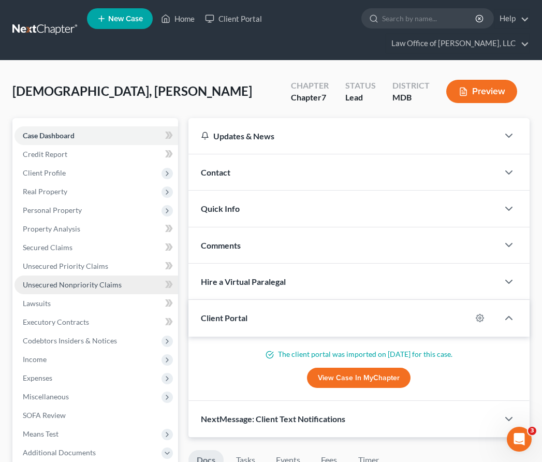
click at [60, 284] on span "Unsecured Nonpriority Claims" at bounding box center [72, 284] width 99 height 9
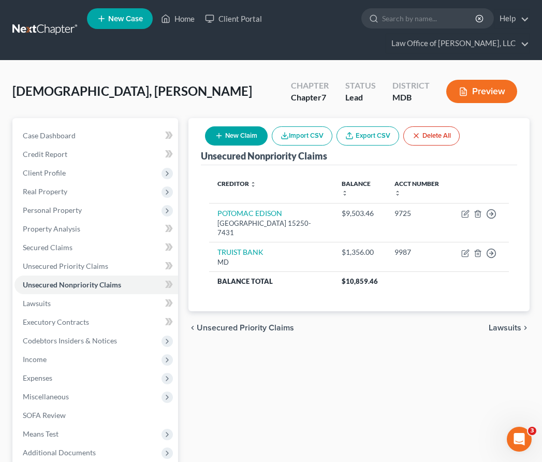
click at [194, 81] on div "German, [PERSON_NAME] Upgraded Chapter Chapter 7 Status Lead District MDB Previ…" at bounding box center [270, 95] width 517 height 45
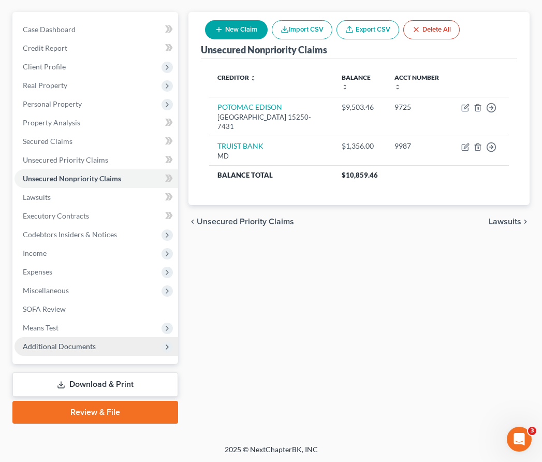
click at [78, 344] on span "Additional Documents" at bounding box center [59, 346] width 73 height 9
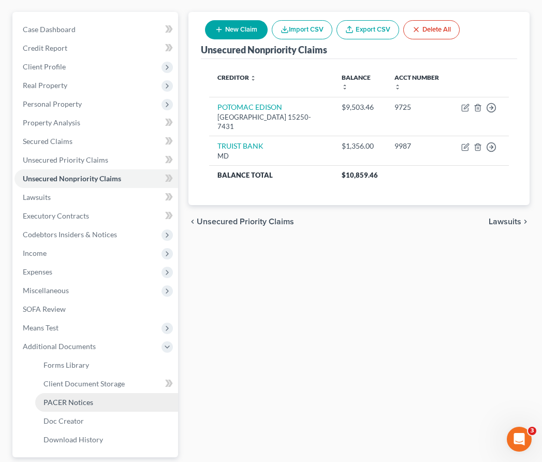
click at [78, 397] on span "PACER Notices" at bounding box center [68, 401] width 50 height 9
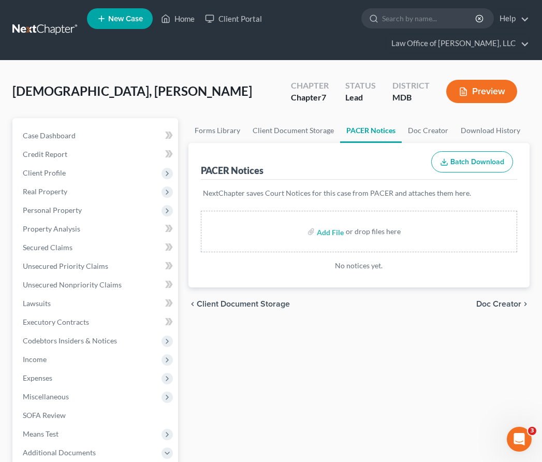
click at [234, 307] on span "Client Document Storage" at bounding box center [243, 304] width 93 height 8
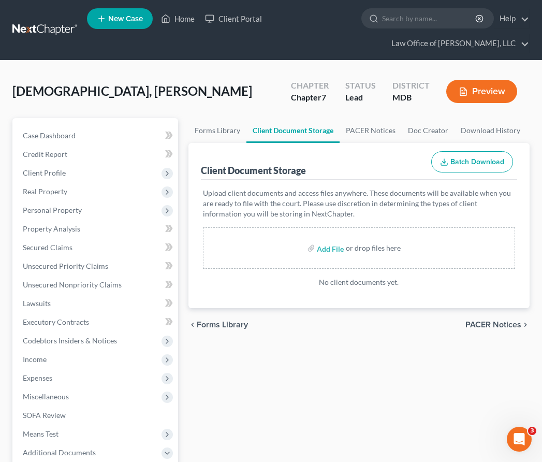
click at [480, 325] on span "PACER Notices" at bounding box center [493, 324] width 56 height 8
